Goal: Complete application form

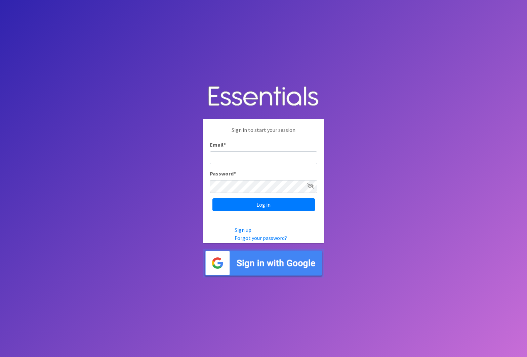
click at [241, 155] on input "Email *" at bounding box center [263, 157] width 107 height 13
type input "[EMAIL_ADDRESS][DOMAIN_NAME]"
click at [212, 199] on input "Log in" at bounding box center [263, 205] width 102 height 13
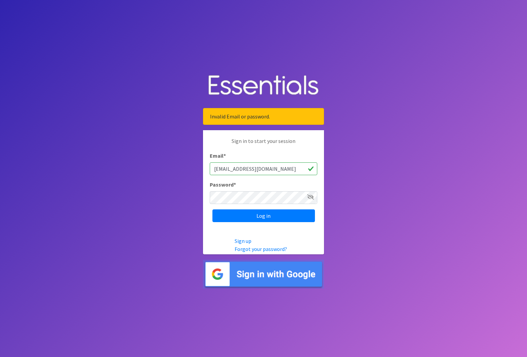
click at [252, 190] on div "Password *" at bounding box center [263, 193] width 107 height 24
click at [212, 210] on input "Log in" at bounding box center [263, 216] width 102 height 13
click at [255, 213] on input "Log in" at bounding box center [263, 216] width 102 height 13
click at [258, 248] on link "Forgot your password?" at bounding box center [260, 249] width 52 height 7
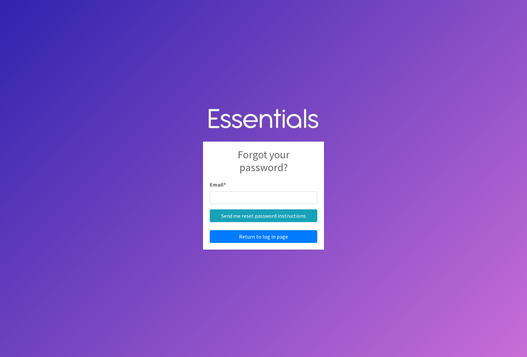
click at [267, 199] on input "Email *" at bounding box center [263, 197] width 107 height 13
type input "imims@ulgso.org"
click at [263, 222] on input "Send me reset password instructions" at bounding box center [263, 216] width 107 height 13
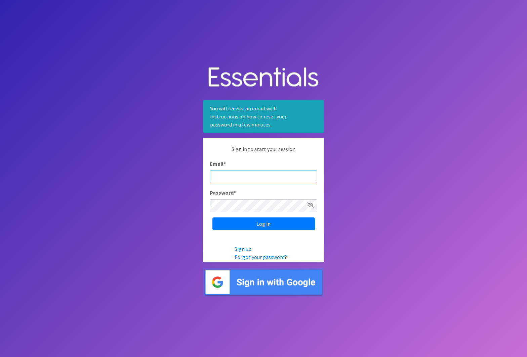
click at [257, 180] on input "Email *" at bounding box center [263, 177] width 107 height 13
type input "imims@ulgso.org"
click at [212, 218] on input "Log in" at bounding box center [263, 224] width 102 height 13
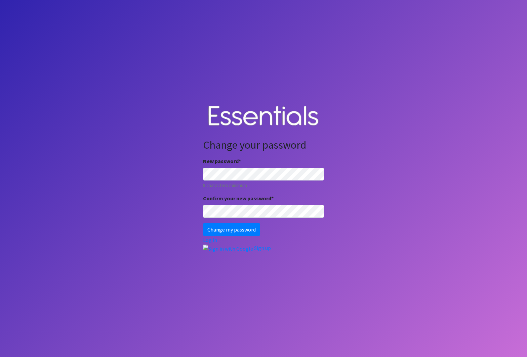
click at [176, 174] on body "Change your password New password * 8 characters minimum Confirm your new passw…" at bounding box center [263, 178] width 527 height 357
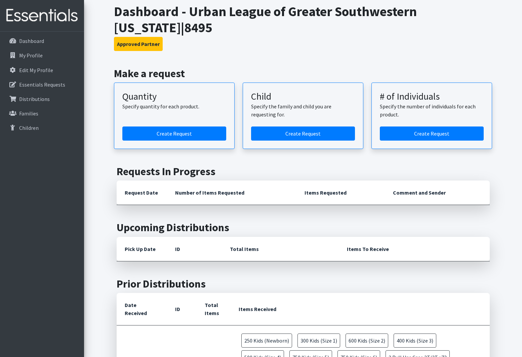
scroll to position [34, 0]
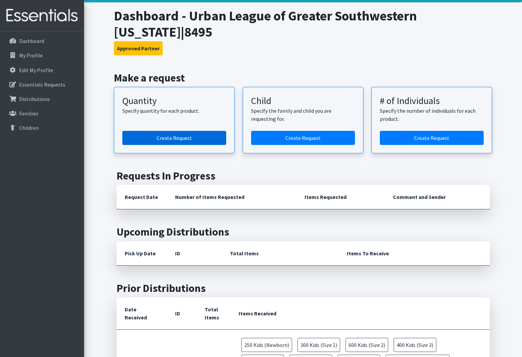
click at [184, 131] on link "Create Request" at bounding box center [174, 138] width 104 height 14
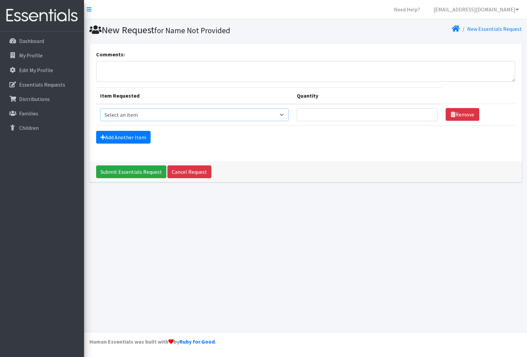
click at [282, 117] on select "Select an item Fly&Dry Potty Kit- 2T/3T Boy Fly&Dry Potty Kit- 2T/3T Girl Kids …" at bounding box center [194, 114] width 189 height 13
select select "11138"
click at [100, 108] on select "Select an item Fly&Dry Potty Kit- 2T/3T Boy Fly&Dry Potty Kit- 2T/3T Girl Kids …" at bounding box center [194, 114] width 189 height 13
click at [430, 114] on input "Quantity" at bounding box center [367, 114] width 141 height 13
type input "1"
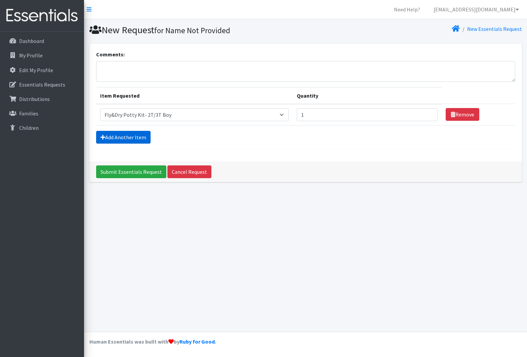
click at [134, 141] on link "Add Another Item" at bounding box center [123, 137] width 54 height 13
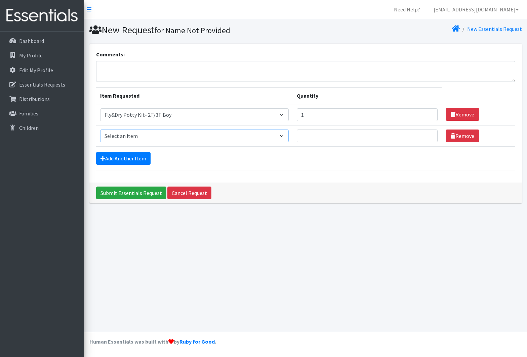
click at [142, 139] on select "Select an item Fly&Dry Potty Kit- 2T/3T Boy Fly&Dry Potty Kit- 2T/3T Girl Kids …" at bounding box center [194, 136] width 189 height 13
select select "11139"
click at [100, 130] on select "Select an item Fly&Dry Potty Kit- 2T/3T Boy Fly&Dry Potty Kit- 2T/3T Girl Kids …" at bounding box center [194, 136] width 189 height 13
click at [338, 136] on input "Quantity" at bounding box center [367, 136] width 141 height 13
type input "1"
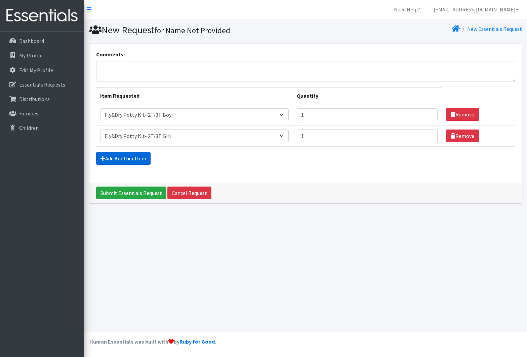
click at [133, 162] on link "Add Another Item" at bounding box center [123, 158] width 54 height 13
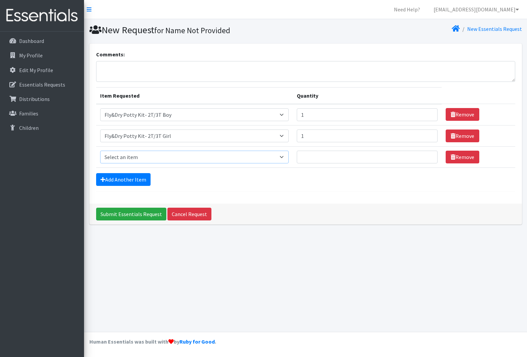
click at [154, 161] on select "Select an item Fly&Dry Potty Kit- 2T/3T Boy Fly&Dry Potty Kit- 2T/3T Girl Kids …" at bounding box center [194, 157] width 189 height 13
select select "1222"
click at [100, 151] on select "Select an item Fly&Dry Potty Kit- 2T/3T Boy Fly&Dry Potty Kit- 2T/3T Girl Kids …" at bounding box center [194, 157] width 189 height 13
click at [314, 159] on input "Quantity" at bounding box center [367, 157] width 141 height 13
type input "250"
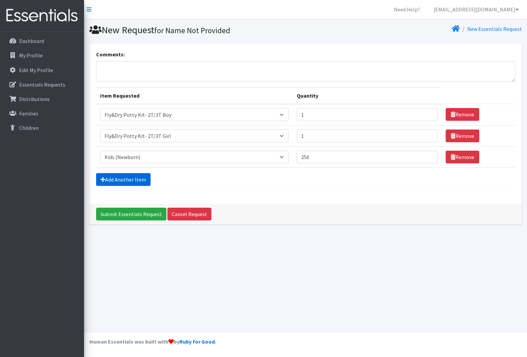
click at [125, 180] on link "Add Another Item" at bounding box center [123, 179] width 54 height 13
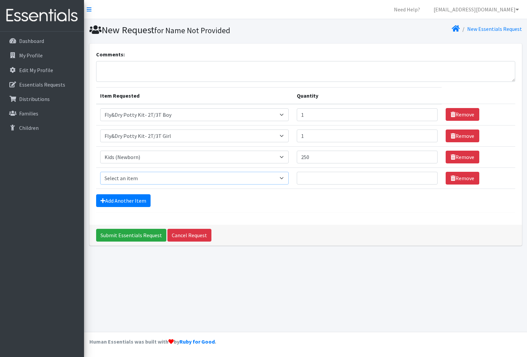
click at [125, 180] on select "Select an item Fly&Dry Potty Kit- 2T/3T Boy Fly&Dry Potty Kit- 2T/3T Girl Kids …" at bounding box center [194, 178] width 189 height 13
select select "1201"
click at [100, 172] on select "Select an item Fly&Dry Potty Kit- 2T/3T Boy Fly&Dry Potty Kit- 2T/3T Girl Kids …" at bounding box center [194, 178] width 189 height 13
click at [314, 176] on input "Quantity" at bounding box center [367, 178] width 141 height 13
type input "250"
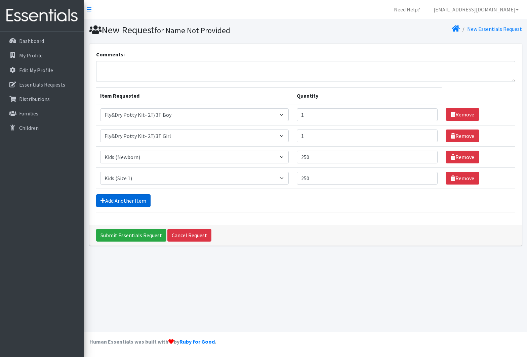
click at [112, 202] on link "Add Another Item" at bounding box center [123, 200] width 54 height 13
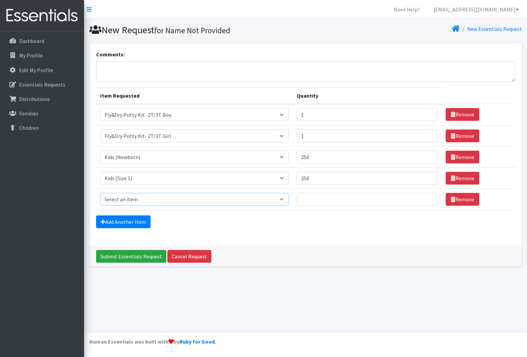
click at [116, 201] on select "Select an item Fly&Dry Potty Kit- 2T/3T Boy Fly&Dry Potty Kit- 2T/3T Girl Kids …" at bounding box center [194, 199] width 189 height 13
select select "1202"
click at [100, 193] on select "Select an item Fly&Dry Potty Kit- 2T/3T Boy Fly&Dry Potty Kit- 2T/3T Girl Kids …" at bounding box center [194, 199] width 189 height 13
click at [304, 201] on input "Quantity" at bounding box center [367, 199] width 141 height 13
type input "300"
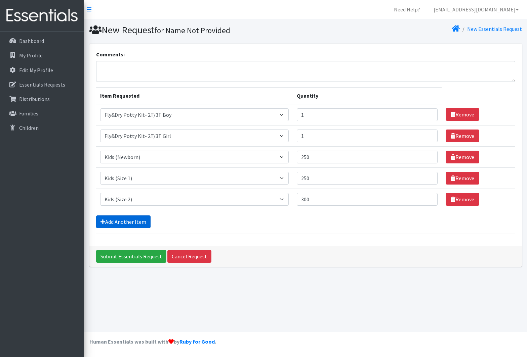
click at [130, 218] on link "Add Another Item" at bounding box center [123, 222] width 54 height 13
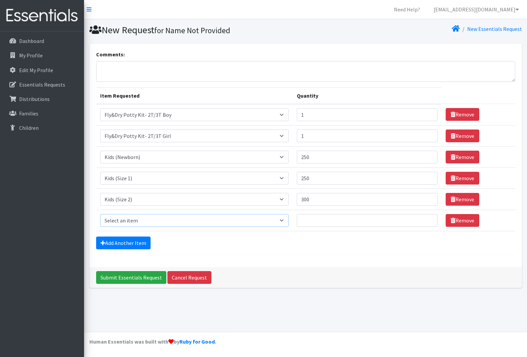
click at [123, 224] on select "Select an item Fly&Dry Potty Kit- 2T/3T Boy Fly&Dry Potty Kit- 2T/3T Girl Kids …" at bounding box center [194, 220] width 189 height 13
select select "1221"
click at [100, 214] on select "Select an item Fly&Dry Potty Kit- 2T/3T Boy Fly&Dry Potty Kit- 2T/3T Girl Kids …" at bounding box center [194, 220] width 189 height 13
click at [328, 221] on input "Quantity" at bounding box center [367, 220] width 141 height 13
type input "400"
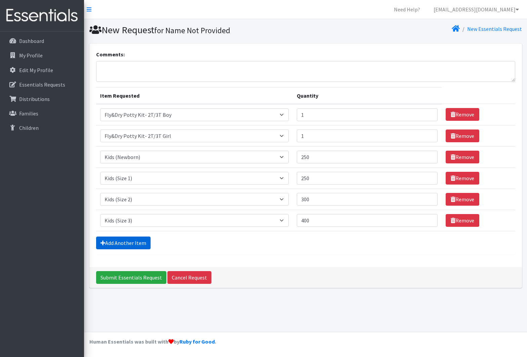
click at [122, 242] on link "Add Another Item" at bounding box center [123, 243] width 54 height 13
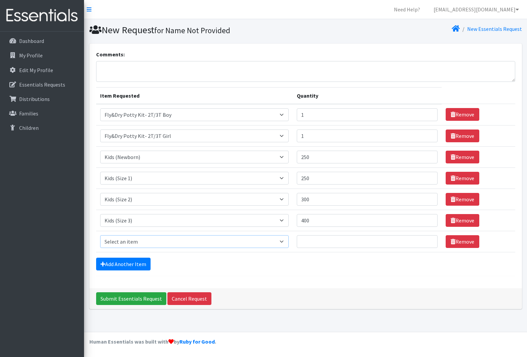
click at [125, 242] on select "Select an item Fly&Dry Potty Kit- 2T/3T Boy Fly&Dry Potty Kit- 2T/3T Girl Kids …" at bounding box center [194, 241] width 189 height 13
select select "1213"
click at [100, 235] on select "Select an item Fly&Dry Potty Kit- 2T/3T Boy Fly&Dry Potty Kit- 2T/3T Girl Kids …" at bounding box center [194, 241] width 189 height 13
drag, startPoint x: 313, startPoint y: 235, endPoint x: 311, endPoint y: 241, distance: 5.6
click at [313, 236] on input "Quantity" at bounding box center [367, 241] width 141 height 13
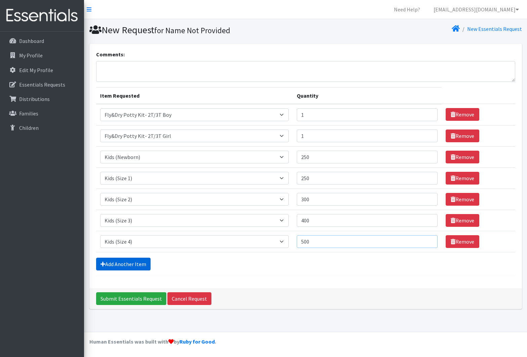
type input "500"
click at [96, 259] on link "Add Another Item" at bounding box center [123, 264] width 54 height 13
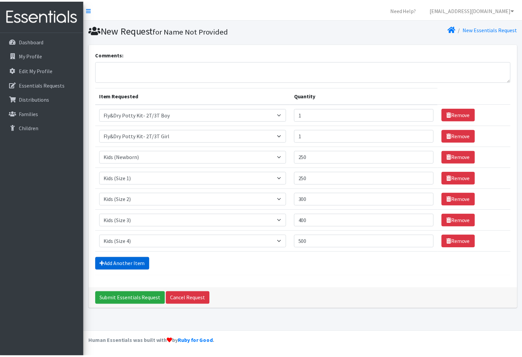
scroll to position [4, 0]
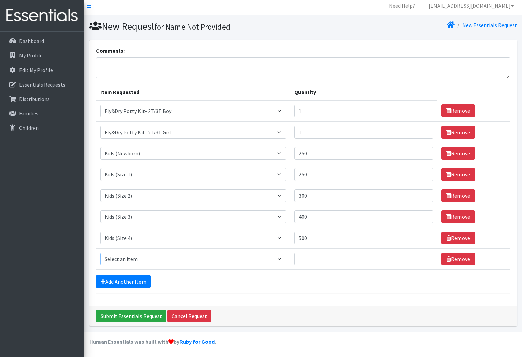
click at [142, 260] on select "Select an item Fly&Dry Potty Kit- 2T/3T Boy Fly&Dry Potty Kit- 2T/3T Girl Kids …" at bounding box center [193, 259] width 186 height 13
select select "1214"
click at [100, 253] on select "Select an item Fly&Dry Potty Kit- 2T/3T Boy Fly&Dry Potty Kit- 2T/3T Girl Kids …" at bounding box center [193, 259] width 186 height 13
click at [340, 258] on input "Quantity" at bounding box center [363, 259] width 139 height 13
type input "750"
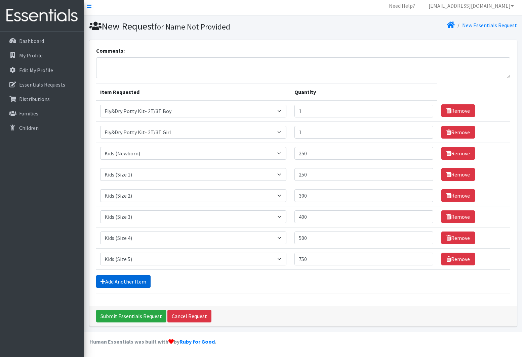
click at [133, 276] on link "Add Another Item" at bounding box center [123, 281] width 54 height 13
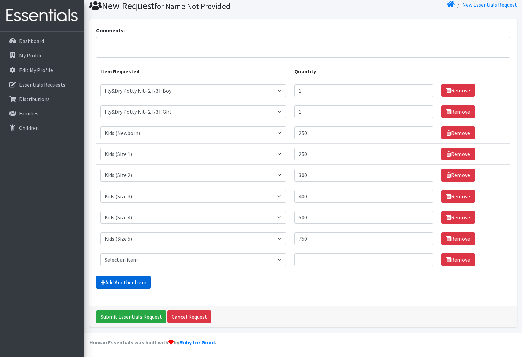
scroll to position [25, 0]
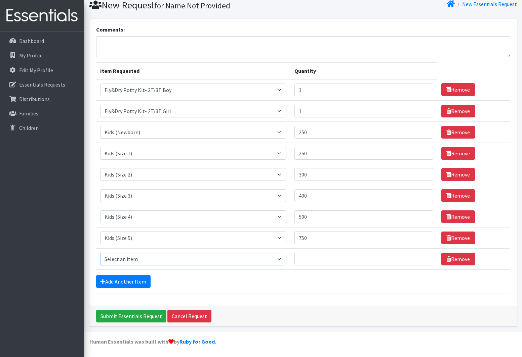
click at [139, 254] on select "Select an item Fly&Dry Potty Kit- 2T/3T Boy Fly&Dry Potty Kit- 2T/3T Girl Kids …" at bounding box center [193, 259] width 186 height 13
select select "1216"
click at [100, 253] on select "Select an item Fly&Dry Potty Kit- 2T/3T Boy Fly&Dry Potty Kit- 2T/3T Girl Kids …" at bounding box center [193, 259] width 186 height 13
click at [321, 257] on input "Quantity" at bounding box center [363, 259] width 139 height 13
type input "750"
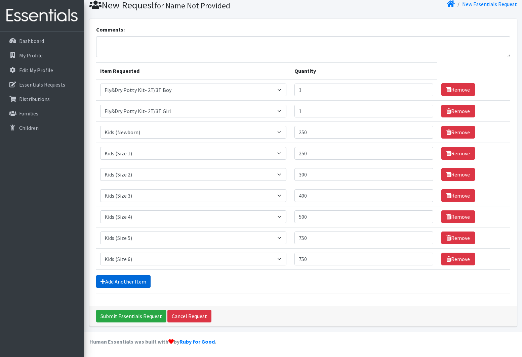
click at [106, 277] on link "Add Another Item" at bounding box center [123, 281] width 54 height 13
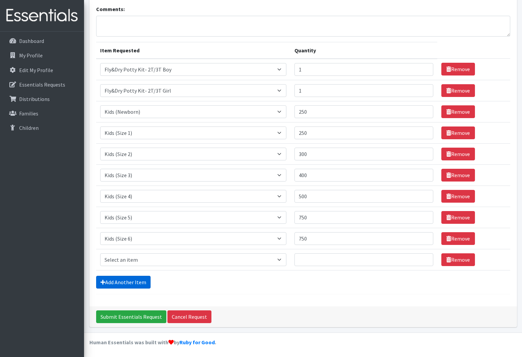
scroll to position [46, 0]
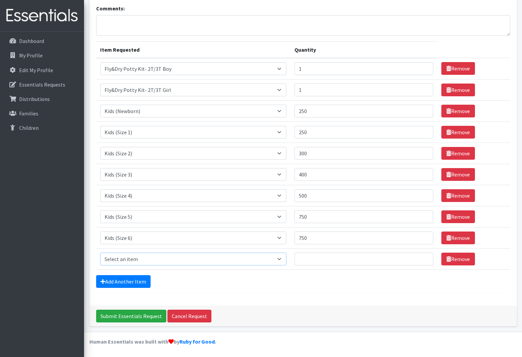
click at [123, 256] on select "Select an item Fly&Dry Potty Kit- 2T/3T Boy Fly&Dry Potty Kit- 2T/3T Girl Kids …" at bounding box center [193, 259] width 186 height 13
select select "1411"
click at [100, 253] on select "Select an item Fly&Dry Potty Kit- 2T/3T Boy Fly&Dry Potty Kit- 2T/3T Girl Kids …" at bounding box center [193, 259] width 186 height 13
click at [333, 257] on input "Quantity" at bounding box center [363, 259] width 139 height 13
type input "2"
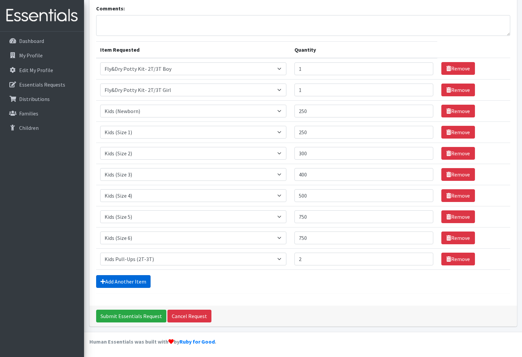
click at [117, 285] on link "Add Another Item" at bounding box center [123, 281] width 54 height 13
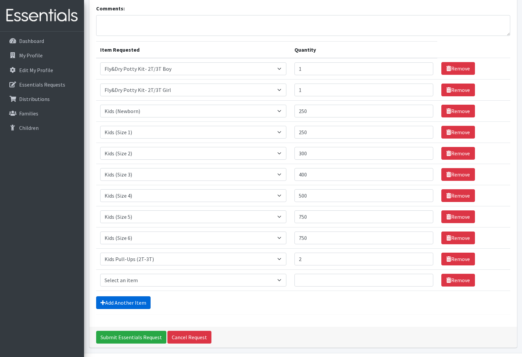
scroll to position [67, 0]
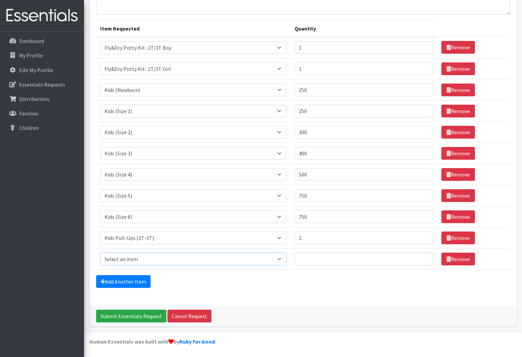
click at [147, 259] on select "Select an item Fly&Dry Potty Kit- 2T/3T Boy Fly&Dry Potty Kit- 2T/3T Girl Kids …" at bounding box center [193, 259] width 186 height 13
select select "1413"
click at [100, 253] on select "Select an item Fly&Dry Potty Kit- 2T/3T Boy Fly&Dry Potty Kit- 2T/3T Girl Kids …" at bounding box center [193, 259] width 186 height 13
click at [308, 257] on input "Quantity" at bounding box center [363, 259] width 139 height 13
type input "2"
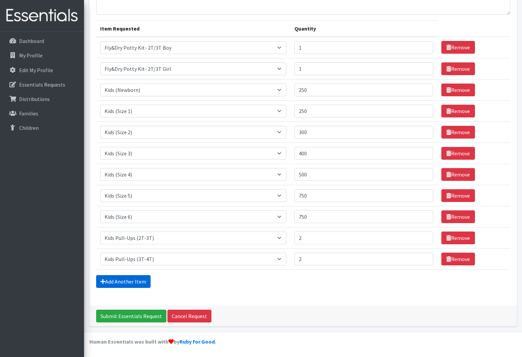
click at [128, 281] on link "Add Another Item" at bounding box center [123, 281] width 54 height 13
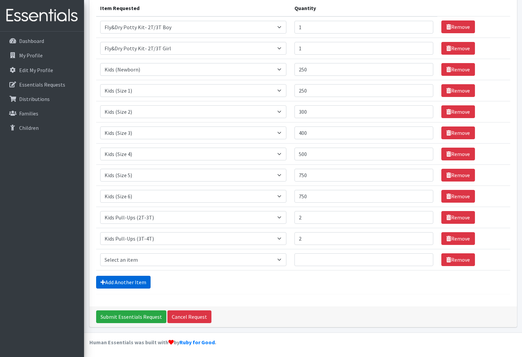
scroll to position [88, 0]
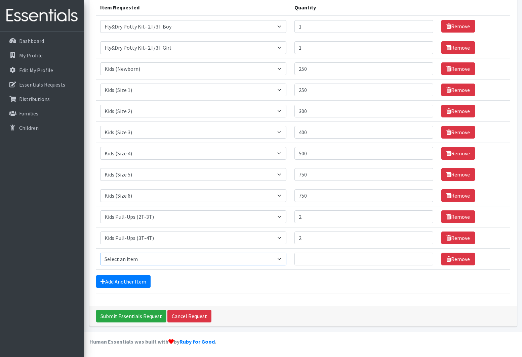
click at [155, 256] on select "Select an item Fly&Dry Potty Kit- 2T/3T Boy Fly&Dry Potty Kit- 2T/3T Girl Kids …" at bounding box center [193, 259] width 186 height 13
select select "1412"
click at [100, 253] on select "Select an item Fly&Dry Potty Kit- 2T/3T Boy Fly&Dry Potty Kit- 2T/3T Girl Kids …" at bounding box center [193, 259] width 186 height 13
click at [316, 258] on input "Quantity" at bounding box center [363, 259] width 139 height 13
type input "2"
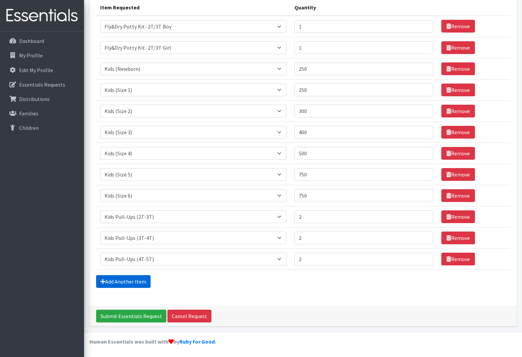
click at [136, 278] on link "Add Another Item" at bounding box center [123, 281] width 54 height 13
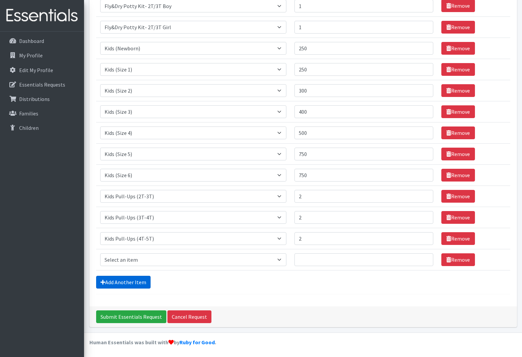
scroll to position [110, 0]
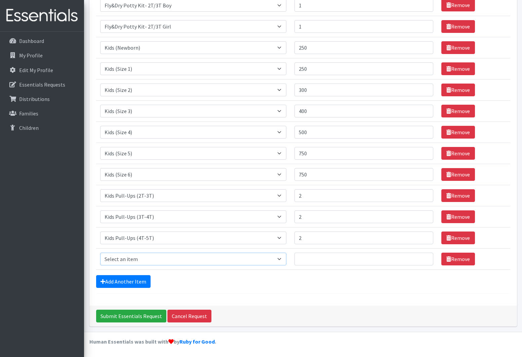
click at [154, 263] on select "Select an item Fly&Dry Potty Kit- 2T/3T Boy Fly&Dry Potty Kit- 2T/3T Girl Kids …" at bounding box center [193, 259] width 186 height 13
select select "15348"
click at [100, 253] on select "Select an item Fly&Dry Potty Kit- 2T/3T Boy Fly&Dry Potty Kit- 2T/3T Girl Kids …" at bounding box center [193, 259] width 186 height 13
click at [310, 260] on input "Quantity" at bounding box center [363, 259] width 139 height 13
type input "10"
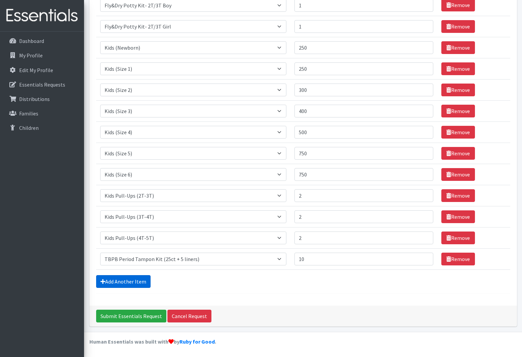
click at [114, 277] on link "Add Another Item" at bounding box center [123, 281] width 54 height 13
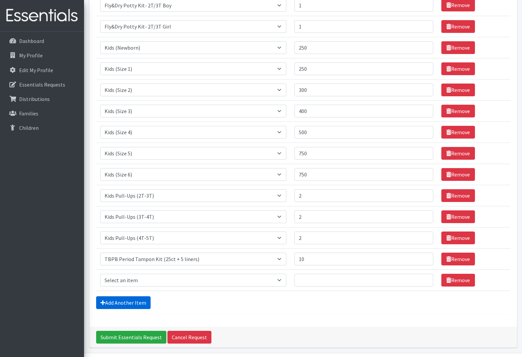
scroll to position [131, 0]
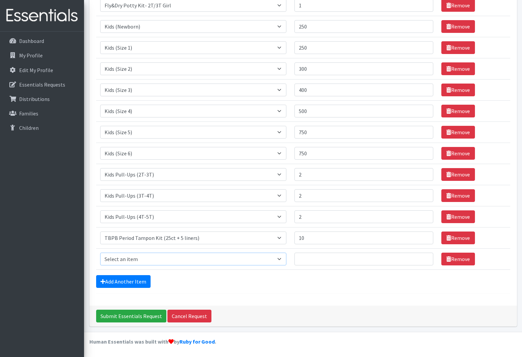
click at [165, 259] on select "Select an item Fly&Dry Potty Kit- 2T/3T Boy Fly&Dry Potty Kit- 2T/3T Girl Kids …" at bounding box center [193, 259] width 186 height 13
select select "15347"
click at [100, 253] on select "Select an item Fly&Dry Potty Kit- 2T/3T Boy Fly&Dry Potty Kit- 2T/3T Girl Kids …" at bounding box center [193, 259] width 186 height 13
click at [304, 262] on input "Quantity" at bounding box center [363, 259] width 139 height 13
type input "10"
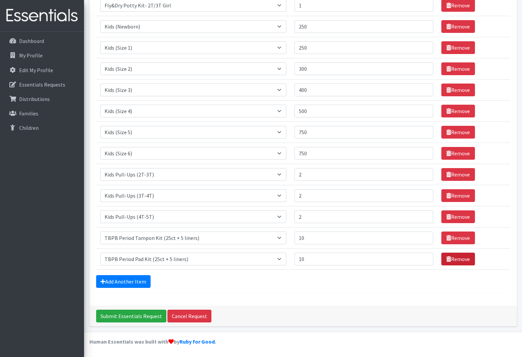
click at [447, 260] on link "Remove" at bounding box center [458, 259] width 34 height 13
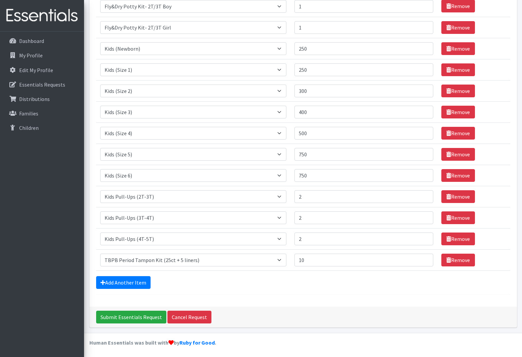
scroll to position [110, 0]
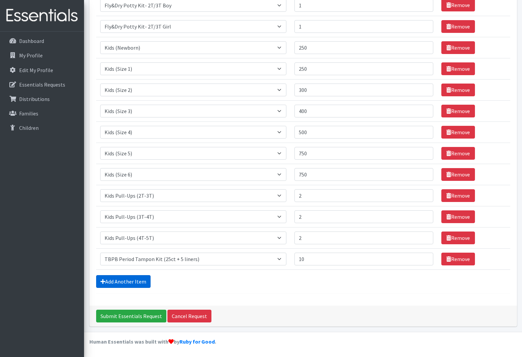
click at [132, 280] on link "Add Another Item" at bounding box center [123, 281] width 54 height 13
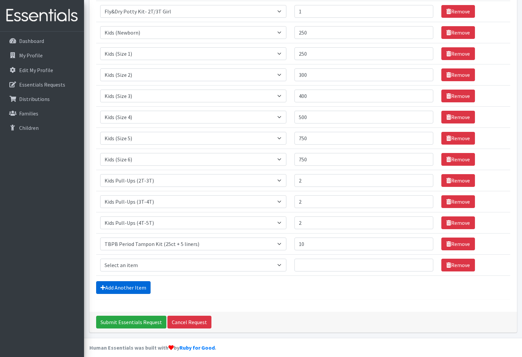
scroll to position [131, 0]
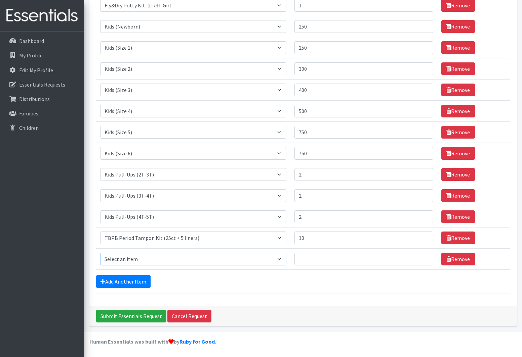
click at [149, 261] on select "Select an item Fly&Dry Potty Kit- 2T/3T Boy Fly&Dry Potty Kit- 2T/3T Girl Kids …" at bounding box center [193, 259] width 186 height 13
click at [299, 305] on div "Comments: Item Requested Quantity Item Requested Select an item Fly&Dry Potty K…" at bounding box center [302, 109] width 427 height 393
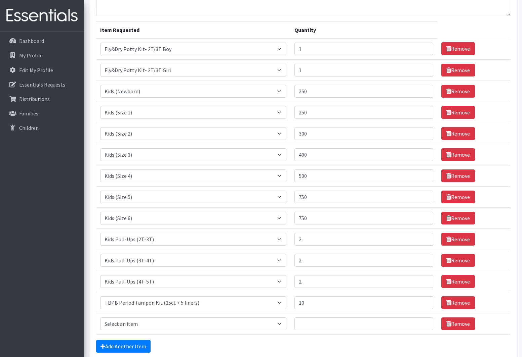
scroll to position [63, 0]
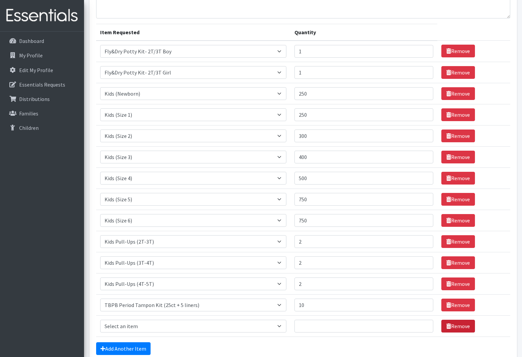
click at [448, 327] on link "Remove" at bounding box center [458, 326] width 34 height 13
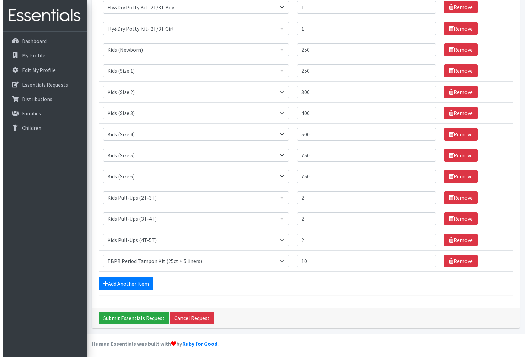
scroll to position [110, 0]
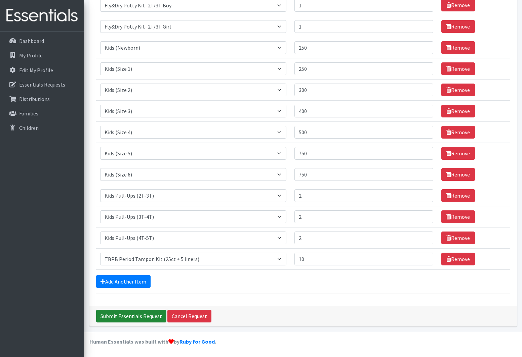
click at [137, 313] on input "Submit Essentials Request" at bounding box center [131, 316] width 70 height 13
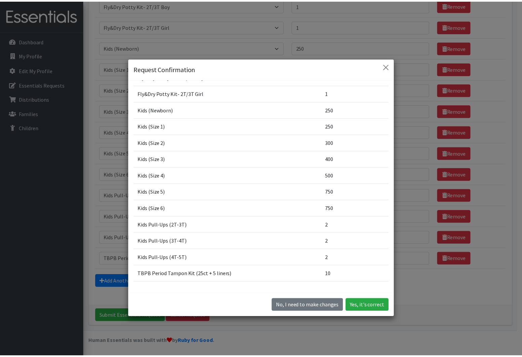
scroll to position [34, 0]
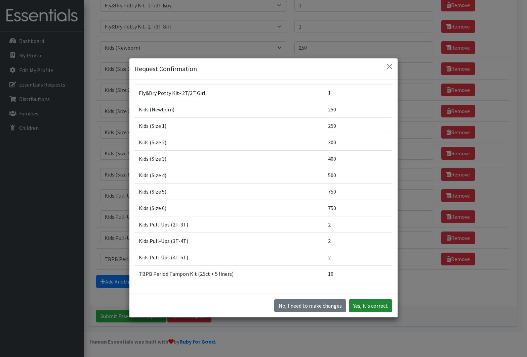
click at [369, 306] on button "Yes, it's correct" at bounding box center [370, 306] width 43 height 13
